Goal: Contribute content: Contribute content

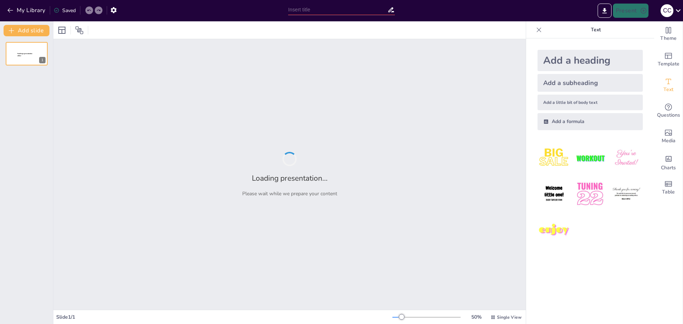
type input "Predictive Modeling of Student Attrition: A Comparative Analysis of Machine Lea…"
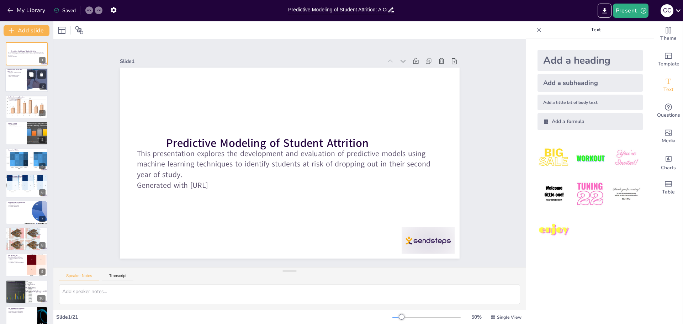
checkbox input "true"
click at [22, 79] on div at bounding box center [26, 80] width 43 height 24
type textarea "Understanding student attrition is essential for institutions to develop effect…"
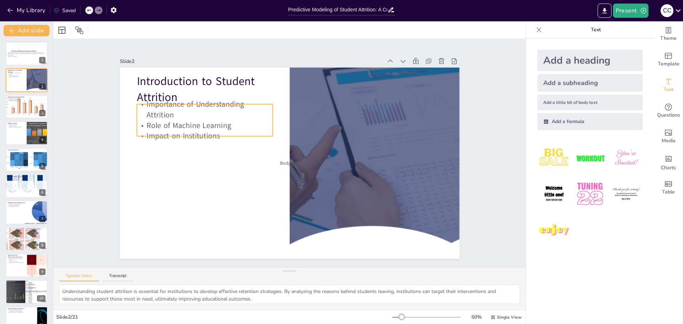
click at [170, 123] on p "Role of Machine Learning" at bounding box center [229, 86] width 123 height 77
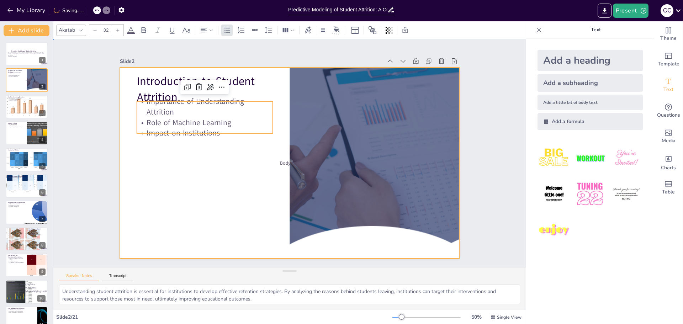
click at [157, 208] on div at bounding box center [287, 163] width 372 height 258
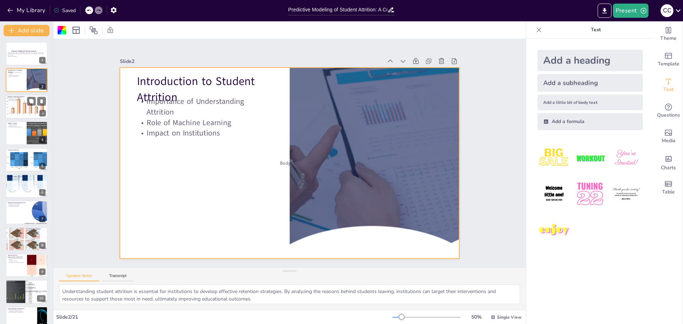
checkbox input "true"
click at [24, 105] on div at bounding box center [26, 107] width 45 height 24
type textarea "Machine learning is a subset of artificial intelligence that focuses on the dev…"
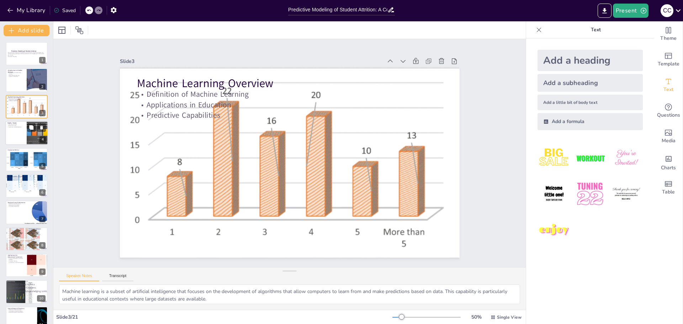
checkbox input "true"
click at [20, 131] on div at bounding box center [26, 133] width 43 height 24
type textarea "The models tested in this study include Logistic Regression, Decision Tree Clas…"
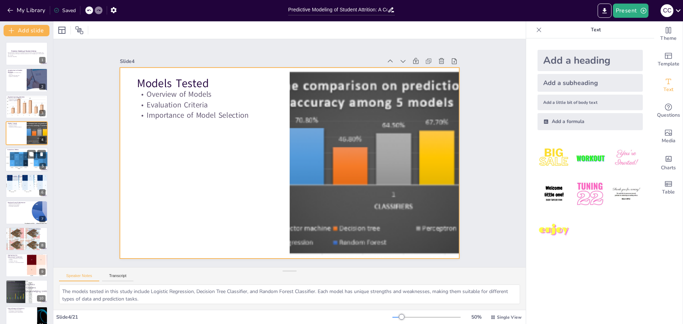
checkbox input "true"
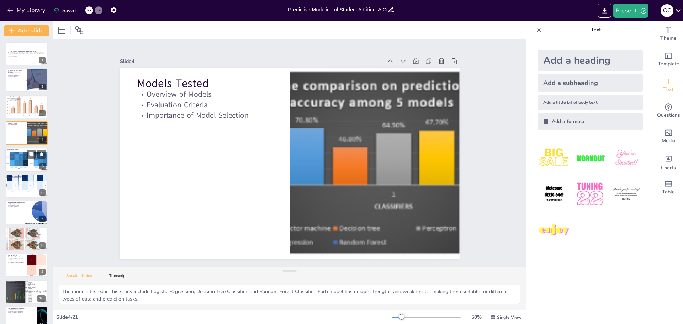
click at [20, 163] on div at bounding box center [28, 154] width 47 height 30
type textarea "The AUC-ROC metric is a critical evaluation tool that helps assess a model's pe…"
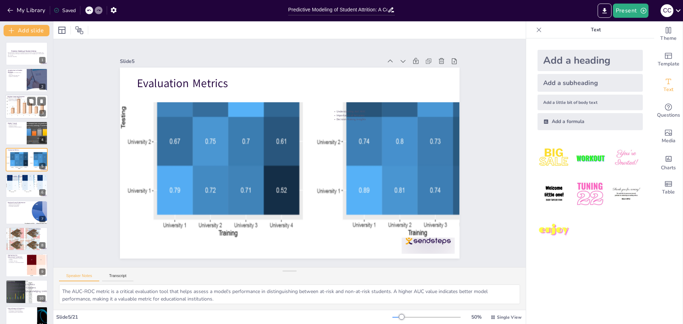
checkbox input "true"
click at [19, 98] on p "Definition of Machine Learning" at bounding box center [26, 97] width 38 height 1
type textarea "Machine learning is a subset of artificial intelligence that focuses on the dev…"
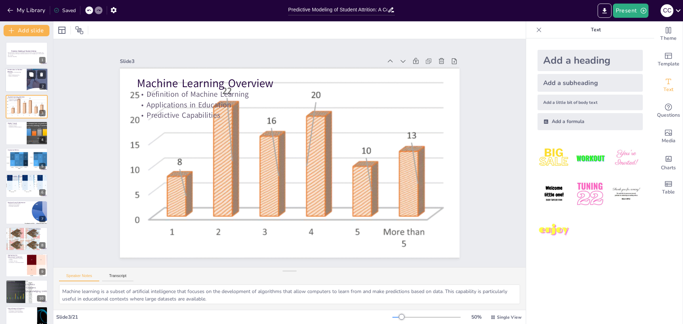
checkbox input "true"
click at [17, 74] on p "Role of Machine Learning" at bounding box center [15, 74] width 17 height 1
type textarea "Understanding student attrition is essential for institutions to develop effect…"
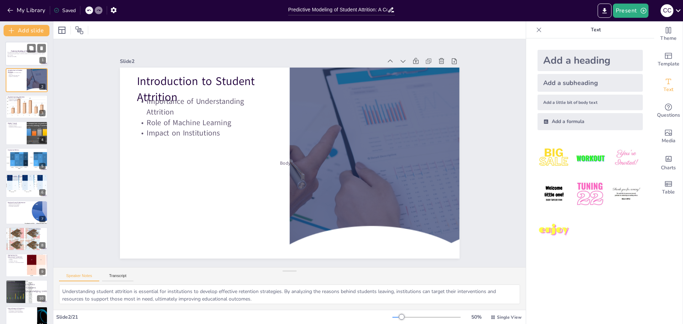
checkbox input "true"
click at [21, 54] on p "This presentation explores the development and evaluation of predictive models …" at bounding box center [26, 54] width 38 height 4
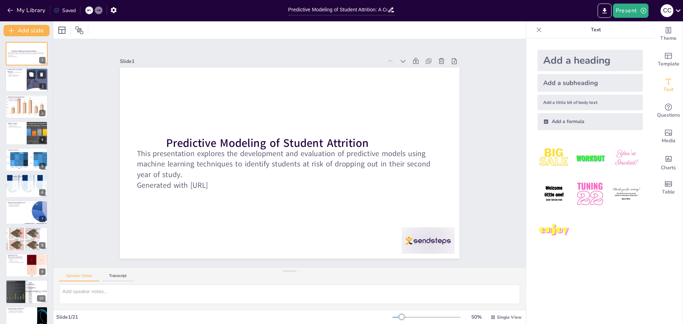
checkbox input "true"
click at [19, 80] on div at bounding box center [26, 80] width 43 height 24
type textarea "Understanding student attrition is essential for institutions to develop effect…"
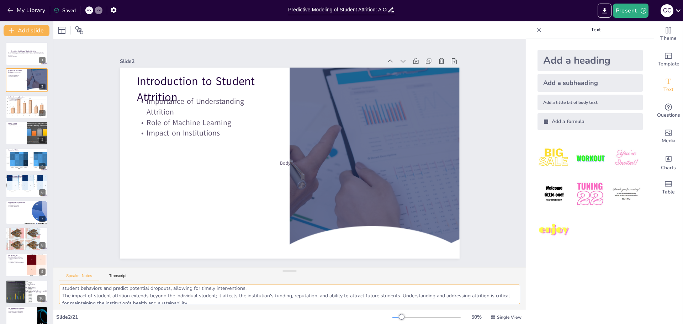
scroll to position [32, 0]
click at [262, 301] on textarea "Understanding student attrition is essential for institutions to develop effect…" at bounding box center [289, 295] width 461 height 20
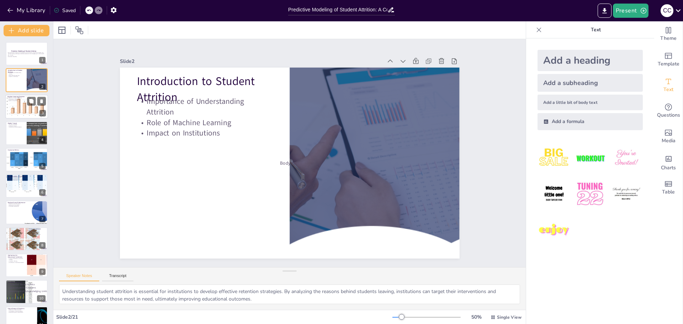
checkbox input "true"
click at [21, 105] on div at bounding box center [26, 107] width 45 height 24
type textarea "Machine learning is a subset of artificial intelligence that focuses on the dev…"
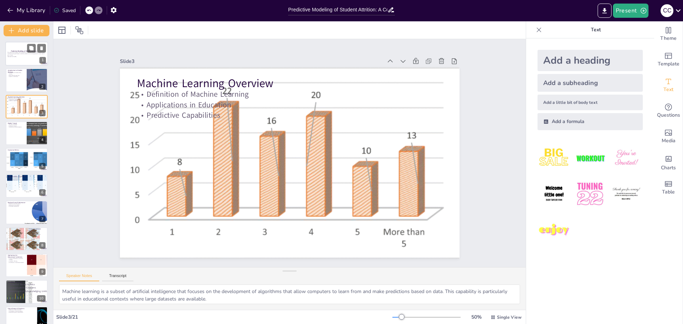
checkbox input "true"
click at [23, 56] on p "Generated with [URL]" at bounding box center [26, 56] width 38 height 1
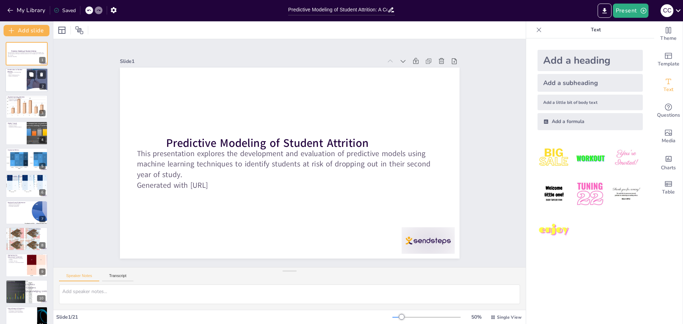
checkbox input "true"
click at [19, 74] on p "Role of Machine Learning" at bounding box center [15, 74] width 17 height 1
type textarea "Understanding student attrition is essential for institutions to develop effect…"
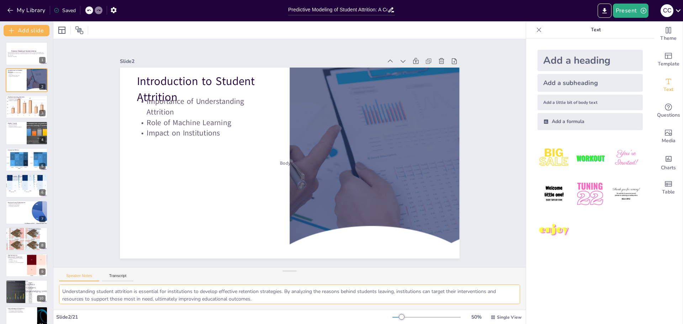
drag, startPoint x: 63, startPoint y: 291, endPoint x: 83, endPoint y: 291, distance: 19.6
click at [83, 291] on textarea "Understanding student attrition is essential for institutions to develop effect…" at bounding box center [289, 295] width 461 height 20
checkbox input "true"
type textarea "UnderstaMnding student attrition is essential for institutions to develop effec…"
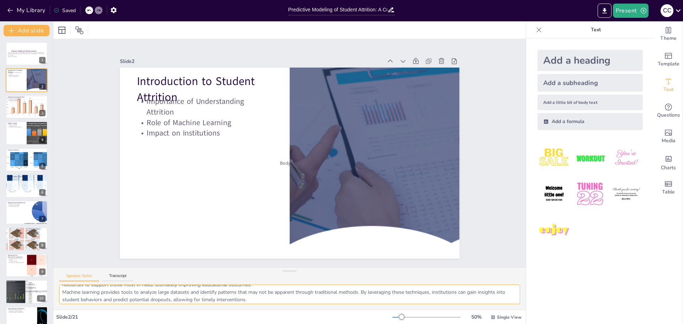
checkbox input "true"
type textarea "Understanding student attrition is essential for institutions to develop effect…"
click at [259, 292] on textarea "Understanding student attrition is essential for institutions to develop effect…" at bounding box center [289, 295] width 461 height 20
drag, startPoint x: 63, startPoint y: 289, endPoint x: 88, endPoint y: 288, distance: 25.3
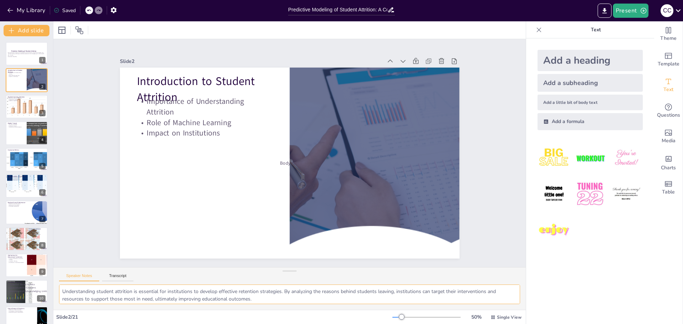
click at [88, 288] on textarea "Understanding student attrition is essential for institutions to develop effect…" at bounding box center [289, 295] width 461 height 20
click at [499, 293] on textarea "Understanding student attrition is essential for institutions to develop effect…" at bounding box center [289, 295] width 461 height 20
checkbox input "true"
click at [16, 107] on div at bounding box center [26, 107] width 45 height 24
type textarea "Machine learning is a subset of artificial intelligence that focuses on the dev…"
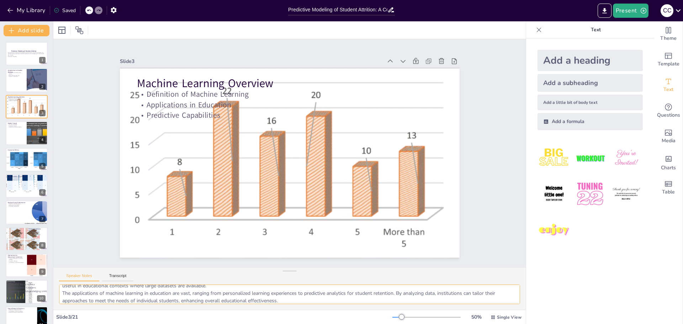
scroll to position [32, 0]
drag, startPoint x: 61, startPoint y: 292, endPoint x: 251, endPoint y: 300, distance: 190.8
click at [251, 300] on textarea "Machine learning is a subset of artificial intelligence that focuses on the dev…" at bounding box center [289, 295] width 461 height 20
checkbox input "true"
